Goal: Information Seeking & Learning: Learn about a topic

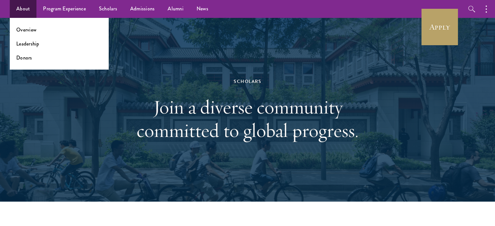
click at [34, 26] on ul "Overview Leadership Donors" at bounding box center [59, 44] width 99 height 52
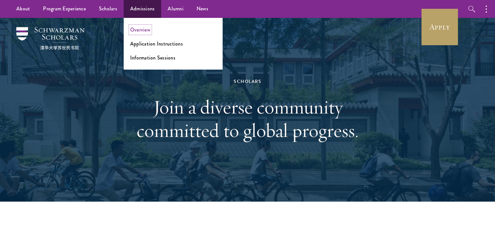
click at [141, 32] on link "Overview" at bounding box center [140, 29] width 20 height 7
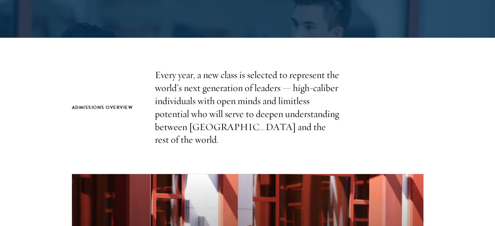
scroll to position [170, 0]
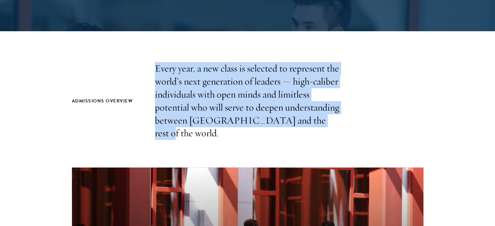
drag, startPoint x: 303, startPoint y: 121, endPoint x: 152, endPoint y: 65, distance: 161.6
click at [152, 65] on div "Admissions Overview Every year, a new class is selected to represent the world’…" at bounding box center [247, 101] width 351 height 78
drag, startPoint x: 152, startPoint y: 65, endPoint x: 336, endPoint y: 131, distance: 195.8
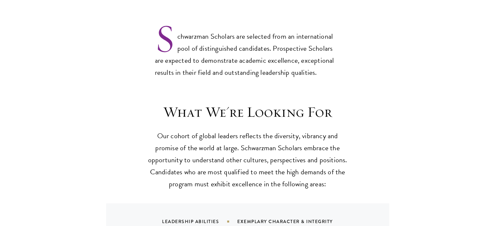
scroll to position [540, 0]
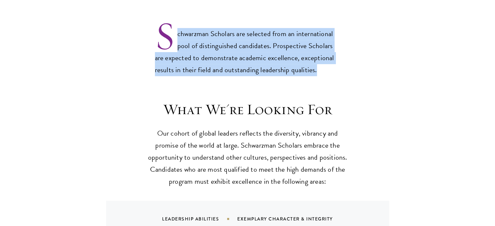
drag, startPoint x: 147, startPoint y: 18, endPoint x: 345, endPoint y: 59, distance: 201.5
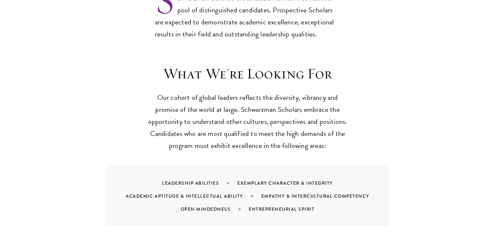
scroll to position [592, 0]
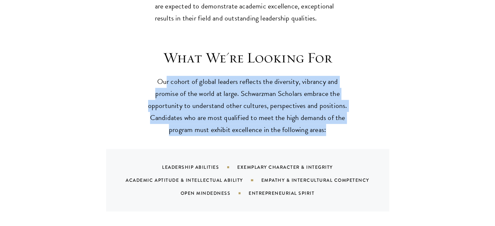
drag, startPoint x: 166, startPoint y: 65, endPoint x: 347, endPoint y: 115, distance: 187.8
click at [347, 115] on p "Our cohort of global leaders reflects the diversity, vibrancy and promise of th…" at bounding box center [248, 106] width 202 height 60
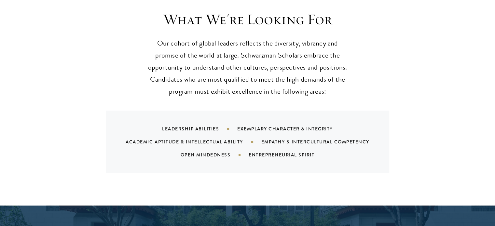
scroll to position [631, 0]
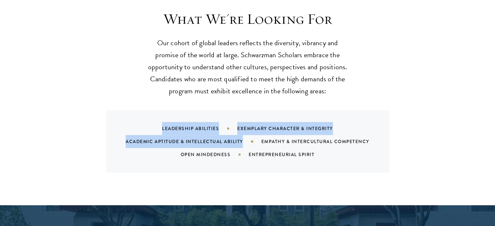
drag, startPoint x: 159, startPoint y: 114, endPoint x: 248, endPoint y: 130, distance: 90.5
click at [248, 130] on div "Leadership Abilities Exemplary Character & Integrity Academic Aptitude & Intell…" at bounding box center [255, 141] width 267 height 39
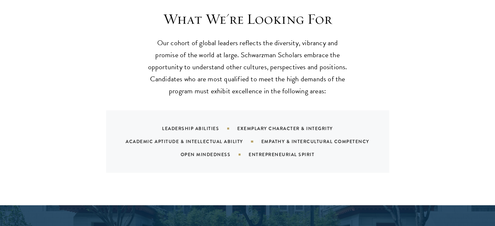
click at [248, 138] on div "Academic Aptitude & Intellectual Ability" at bounding box center [193, 141] width 135 height 7
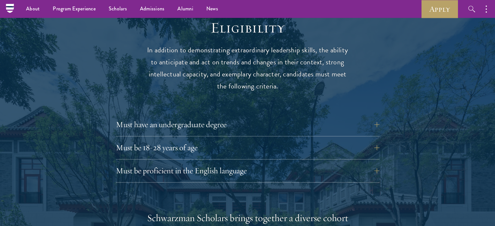
scroll to position [849, 0]
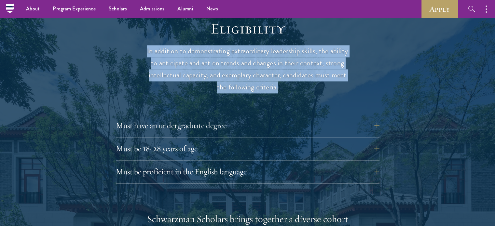
drag, startPoint x: 143, startPoint y: 39, endPoint x: 290, endPoint y: 77, distance: 151.7
click at [290, 77] on p "In addition to demonstrating extraordinary leadership skills, the ability to an…" at bounding box center [248, 69] width 202 height 48
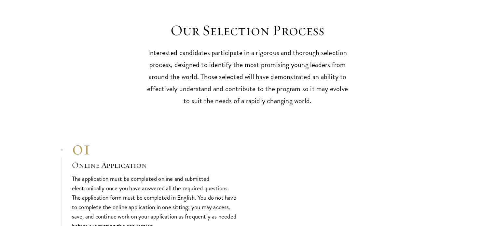
scroll to position [2010, 0]
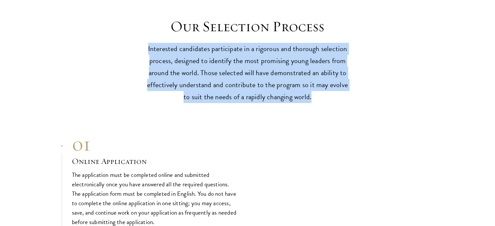
drag, startPoint x: 143, startPoint y: 45, endPoint x: 322, endPoint y: 95, distance: 185.6
click at [322, 95] on div "Our Selection Process Interested candidates participate in a rigorous and thoro…" at bounding box center [248, 61] width 430 height 86
click at [322, 95] on p "Interested candidates participate in a rigorous and thorough selection process,…" at bounding box center [248, 73] width 202 height 60
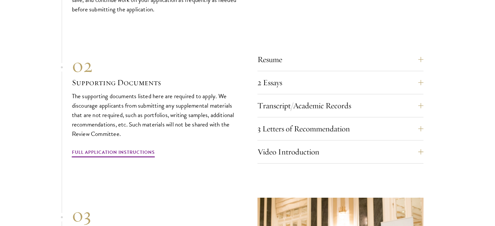
scroll to position [2222, 0]
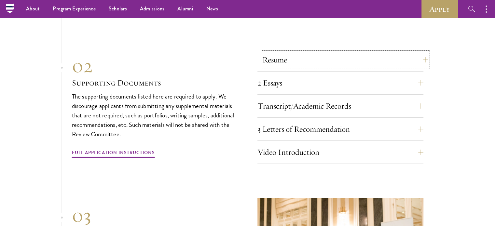
click at [286, 55] on button "Resume" at bounding box center [345, 60] width 166 height 16
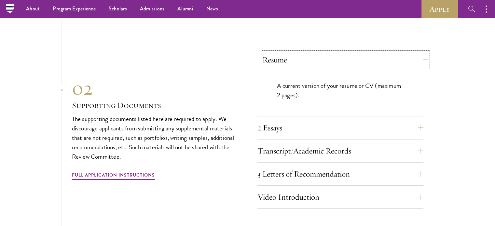
click at [286, 55] on button "Resume" at bounding box center [345, 60] width 166 height 16
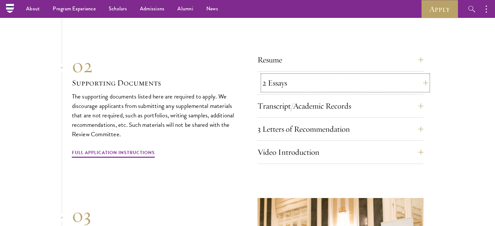
click at [271, 84] on button "2 Essays" at bounding box center [345, 83] width 166 height 16
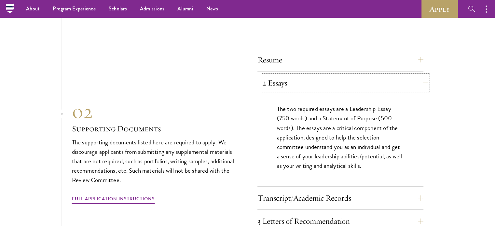
click at [273, 84] on button "2 Essays" at bounding box center [345, 83] width 166 height 16
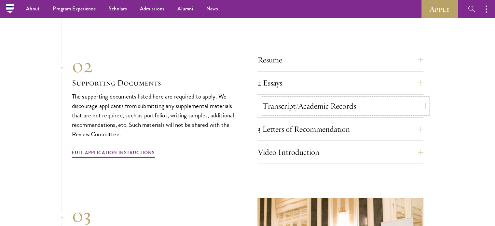
click at [284, 109] on button "Transcript/Academic Records" at bounding box center [345, 106] width 166 height 16
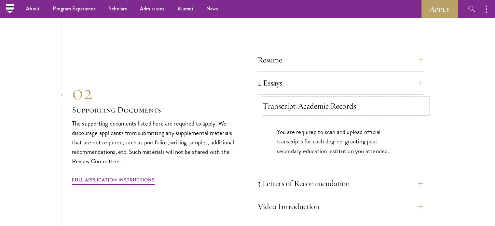
click at [284, 109] on button "Transcript/Academic Records" at bounding box center [345, 106] width 166 height 16
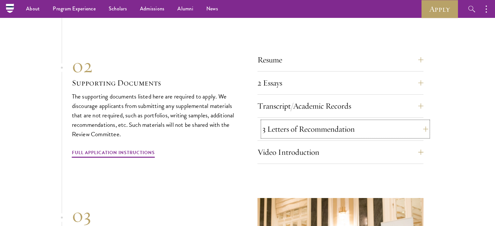
click at [299, 125] on button "3 Letters of Recommendation" at bounding box center [345, 129] width 166 height 16
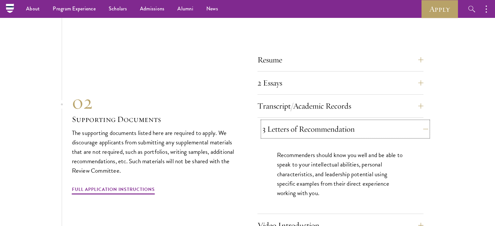
scroll to position [2275, 0]
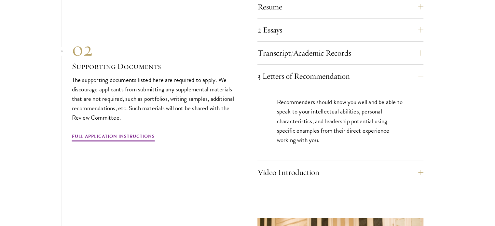
click at [309, 114] on p "Recommenders should know you well and be able to speak to your intellectual abi…" at bounding box center [340, 120] width 127 height 47
drag, startPoint x: 320, startPoint y: 75, endPoint x: 319, endPoint y: 106, distance: 30.6
click at [319, 106] on div "3 Letters of Recommendation Recommenders should know you well and be able to sp…" at bounding box center [340, 114] width 166 height 93
click at [319, 106] on p "Recommenders should know you well and be able to speak to your intellectual abi…" at bounding box center [340, 120] width 127 height 47
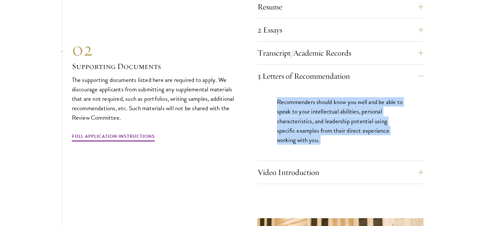
click at [319, 106] on p "Recommenders should know you well and be able to speak to your intellectual abi…" at bounding box center [340, 120] width 127 height 47
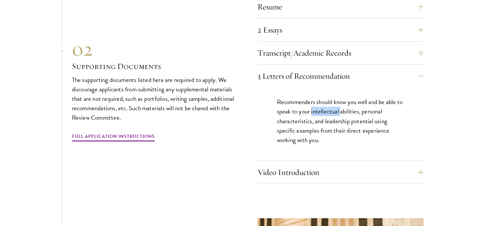
click at [319, 106] on p "Recommenders should know you well and be able to speak to your intellectual abi…" at bounding box center [340, 120] width 127 height 47
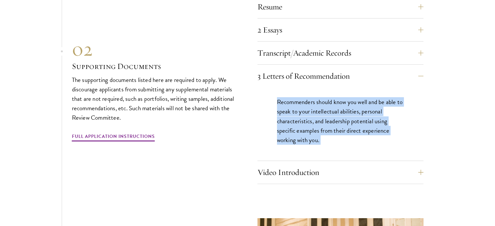
click at [319, 106] on p "Recommenders should know you well and be able to speak to your intellectual abi…" at bounding box center [340, 120] width 127 height 47
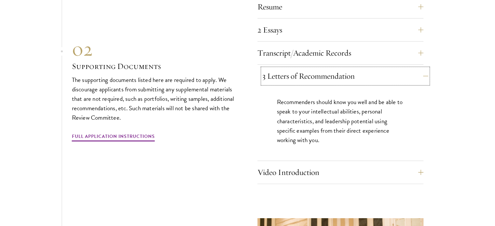
click at [332, 71] on button "3 Letters of Recommendation" at bounding box center [345, 76] width 166 height 16
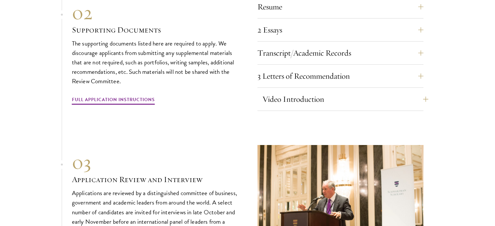
click at [310, 110] on div "01 Online Application 01 Online Application The application must be completed o…" at bounding box center [247, 68] width 351 height 403
click at [307, 99] on button "Video Introduction" at bounding box center [345, 99] width 166 height 16
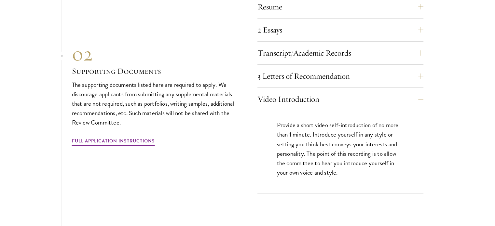
click at [309, 123] on p "Provide a short video self-introduction of no more than 1 minute. Introduce you…" at bounding box center [340, 148] width 127 height 57
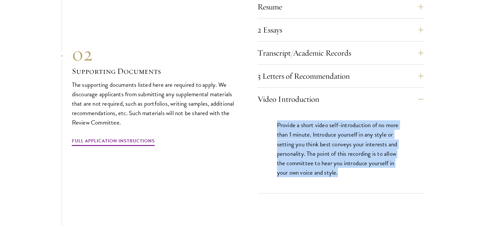
click at [309, 123] on p "Provide a short video self-introduction of no more than 1 minute. Introduce you…" at bounding box center [340, 148] width 127 height 57
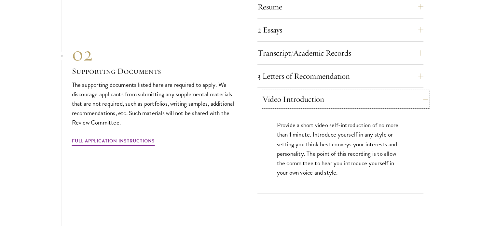
click at [312, 97] on button "Video Introduction" at bounding box center [345, 99] width 166 height 16
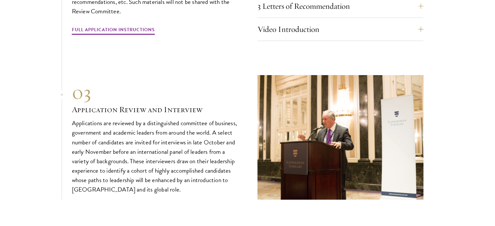
click at [179, 118] on p "Applications are reviewed by a distinguished committee of business, government …" at bounding box center [155, 156] width 166 height 76
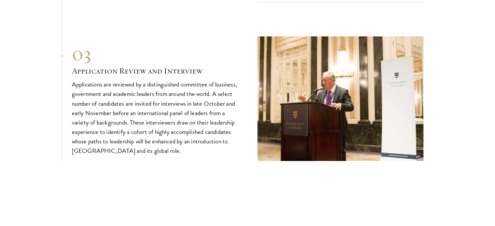
scroll to position [2385, 0]
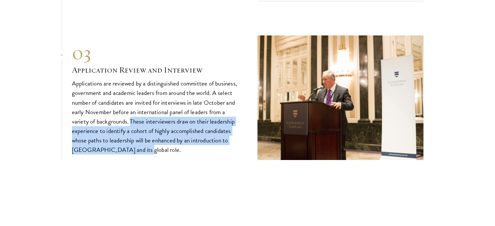
drag, startPoint x: 176, startPoint y: 150, endPoint x: 131, endPoint y: 117, distance: 55.3
click at [131, 117] on p "Applications are reviewed by a distinguished committee of business, government …" at bounding box center [155, 117] width 166 height 76
drag, startPoint x: 131, startPoint y: 117, endPoint x: 159, endPoint y: 151, distance: 43.9
click at [159, 151] on div "03 Application Review and Interview 03 Application Review and Interview Applica…" at bounding box center [247, 97] width 351 height 125
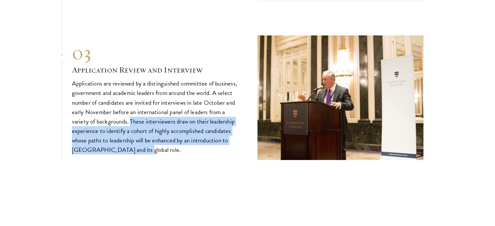
click at [159, 151] on div "03 Application Review and Interview 03 Application Review and Interview Applica…" at bounding box center [247, 97] width 351 height 125
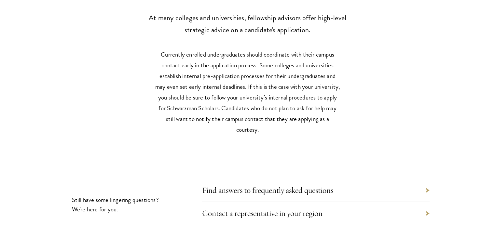
scroll to position [3011, 0]
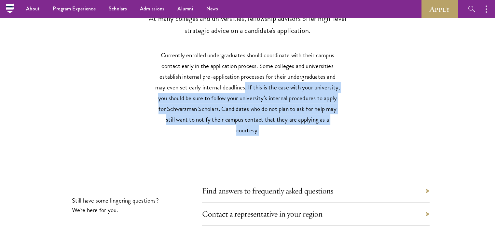
drag, startPoint x: 277, startPoint y: 127, endPoint x: 244, endPoint y: 84, distance: 54.3
click at [244, 84] on p "Currently enrolled undergraduates should coordinate with their campus contact e…" at bounding box center [247, 93] width 185 height 86
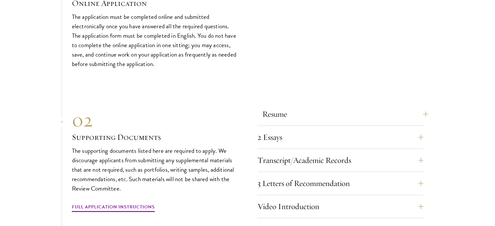
scroll to position [2189, 0]
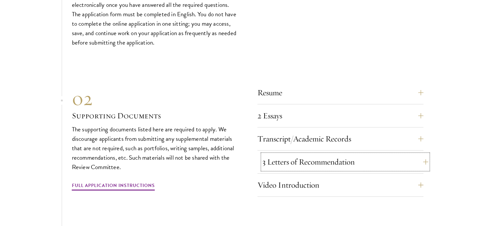
click at [306, 161] on button "3 Letters of Recommendation" at bounding box center [345, 162] width 166 height 16
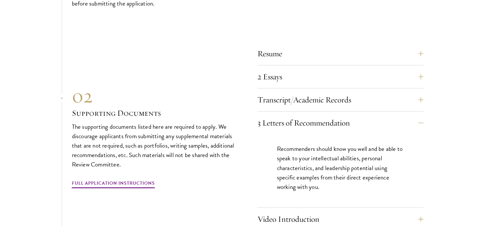
click at [360, 169] on p "Recommenders should know you well and be able to speak to your intellectual abi…" at bounding box center [340, 167] width 127 height 47
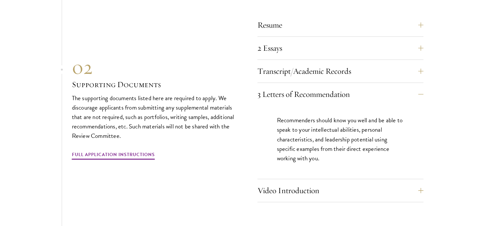
scroll to position [2263, 0]
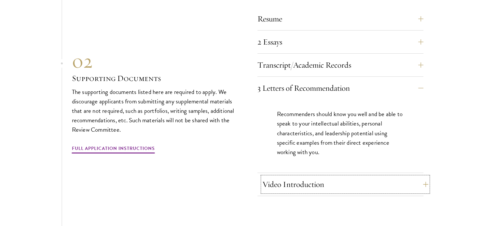
click at [293, 184] on button "Video Introduction" at bounding box center [345, 185] width 166 height 16
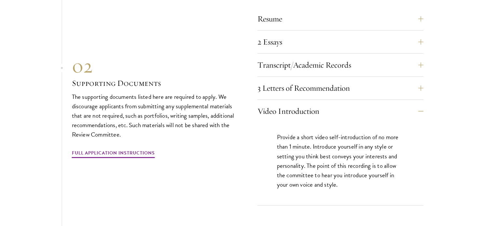
click at [305, 123] on div "Provide a short video self-introduction of no more than 1 minute. Introduce you…" at bounding box center [340, 164] width 166 height 83
click at [305, 82] on button "3 Letters of Recommendation" at bounding box center [345, 88] width 166 height 16
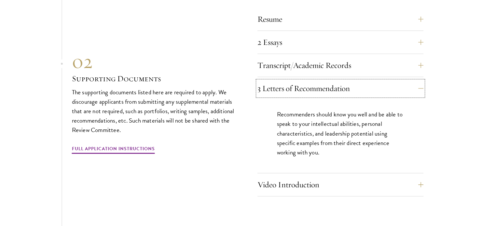
scroll to position [2261, 0]
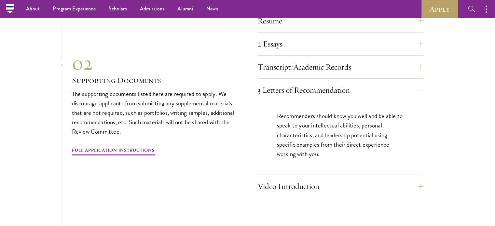
click at [346, 139] on p "Recommenders should know you well and be able to speak to your intellectual abi…" at bounding box center [340, 134] width 127 height 47
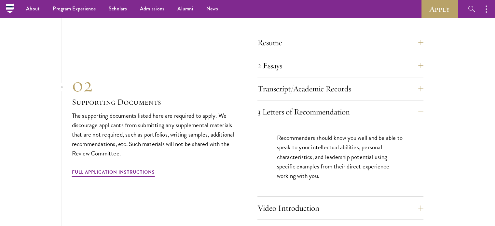
scroll to position [2240, 0]
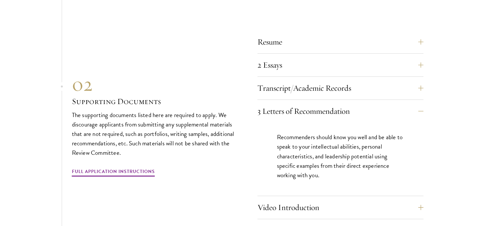
click at [316, 151] on p "Recommenders should know you well and be able to speak to your intellectual abi…" at bounding box center [340, 155] width 127 height 47
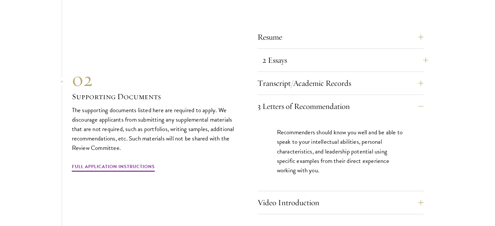
scroll to position [2243, 0]
